Goal: Task Accomplishment & Management: Manage account settings

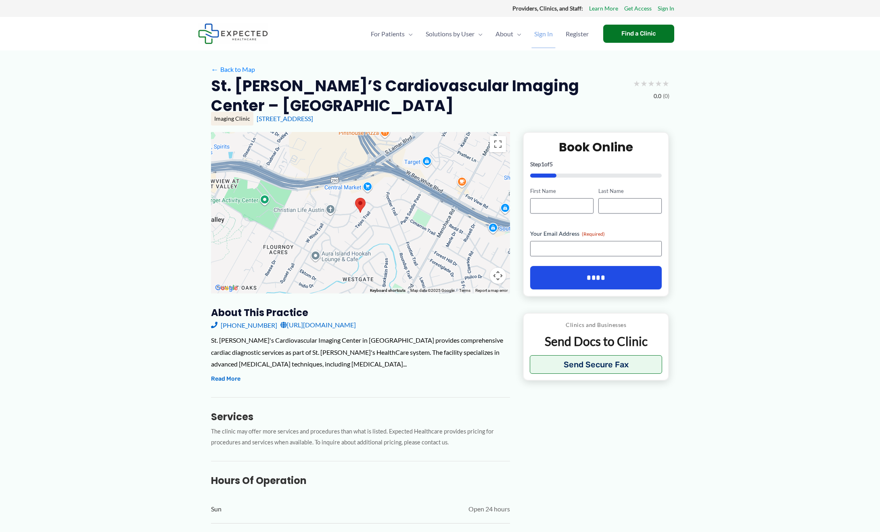
click at [543, 36] on span "Sign In" at bounding box center [543, 34] width 19 height 28
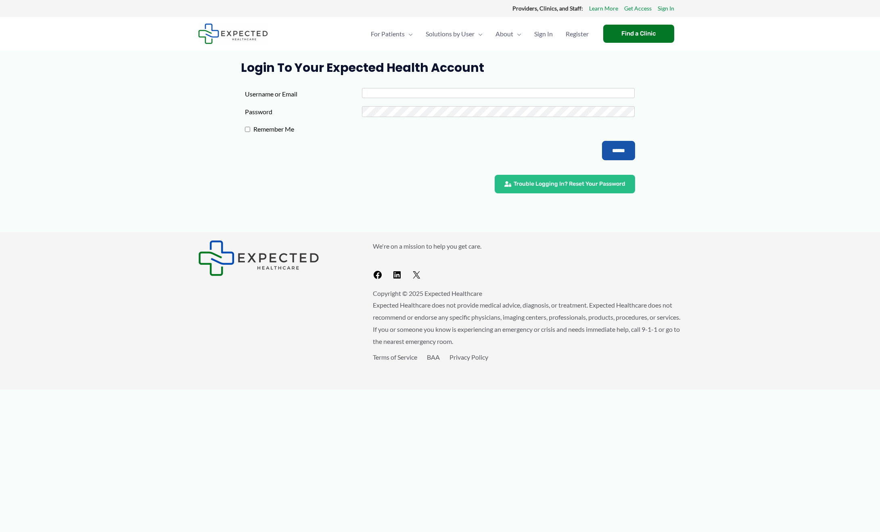
click at [424, 90] on input "Username or Email" at bounding box center [498, 93] width 273 height 10
type input "**********"
